Goal: Go to known website: Go to known website

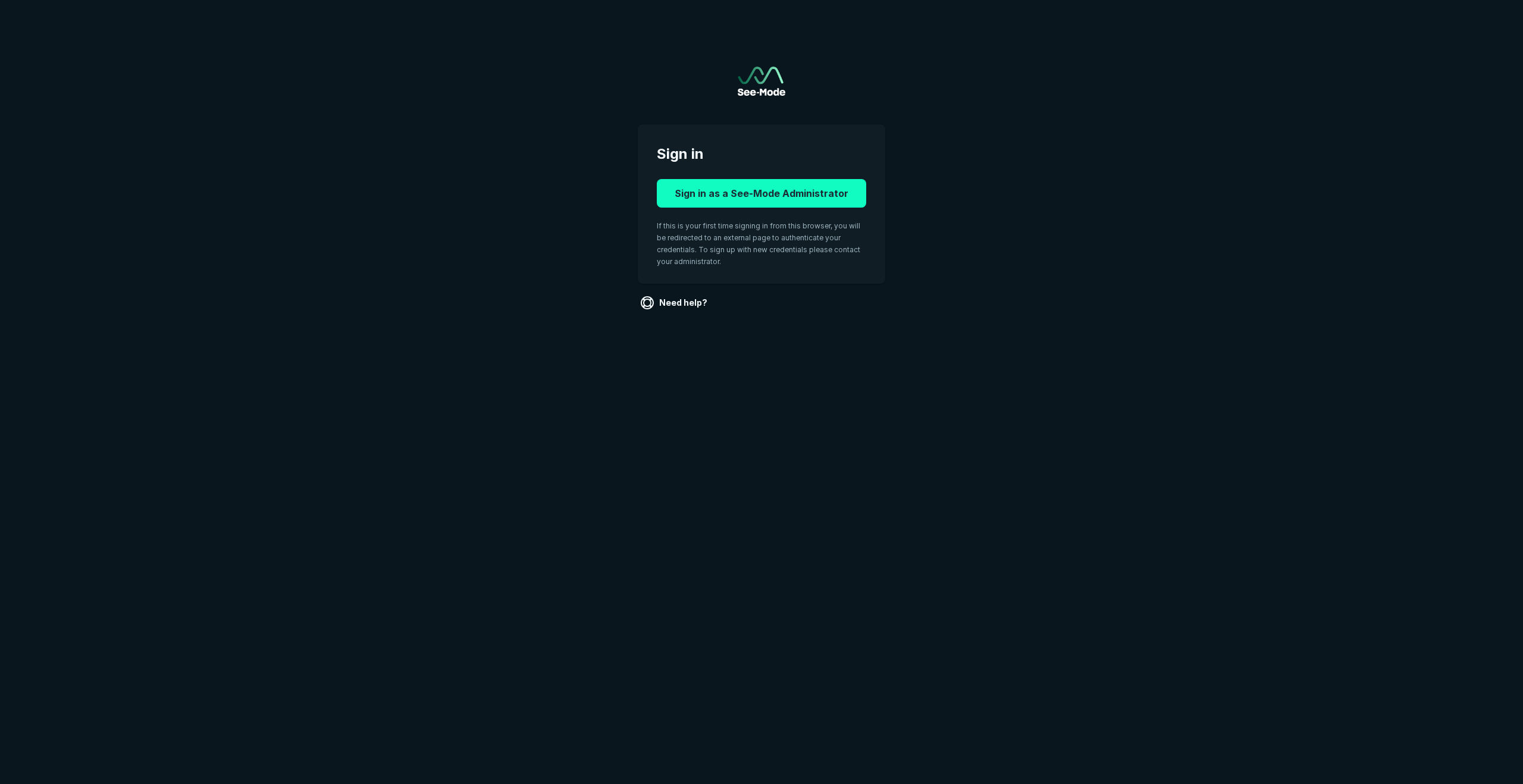
click at [710, 194] on button "Sign in as a See-Mode Administrator" at bounding box center [762, 193] width 209 height 28
click at [699, 193] on button "Login with RadNet account" at bounding box center [762, 193] width 209 height 28
